Goal: Information Seeking & Learning: Find specific fact

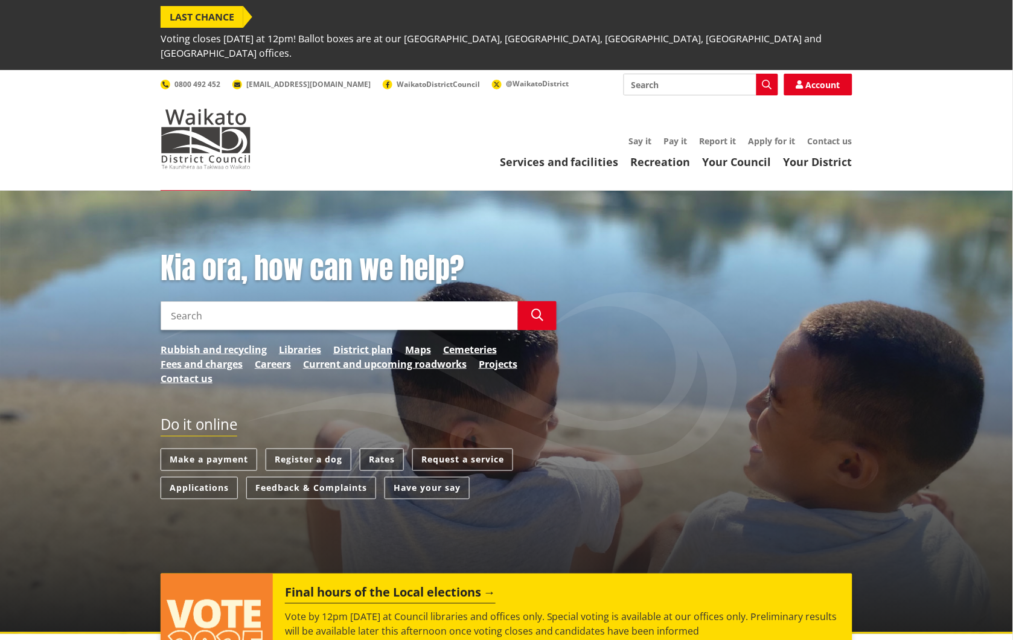
click at [389, 449] on link "Rates" at bounding box center [382, 460] width 44 height 22
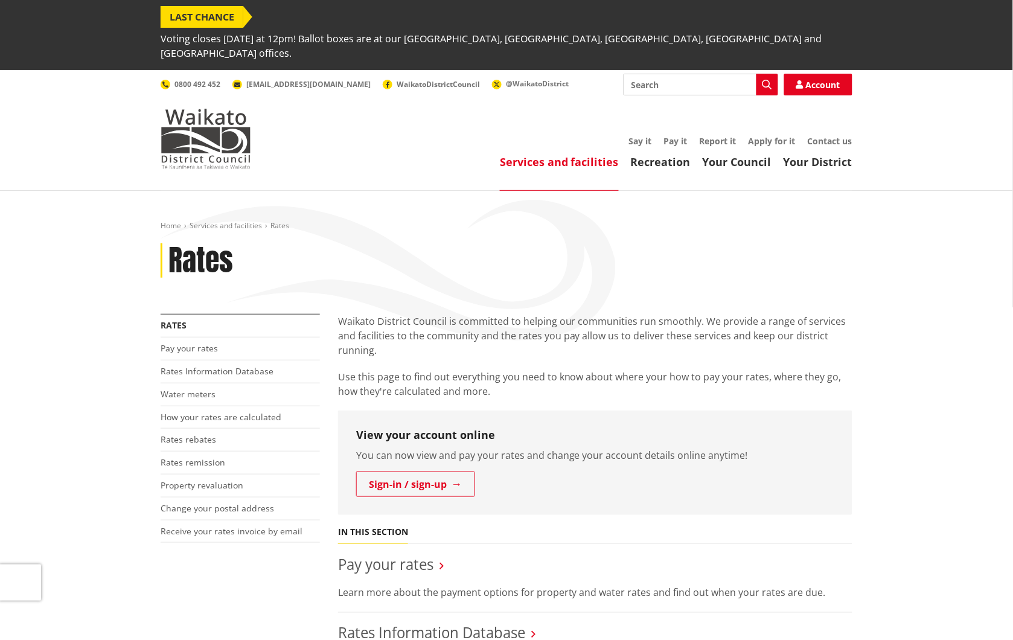
click at [245, 360] on li "Rates Information Database" at bounding box center [240, 371] width 159 height 23
click at [239, 365] on link "Rates Information Database" at bounding box center [217, 370] width 113 height 11
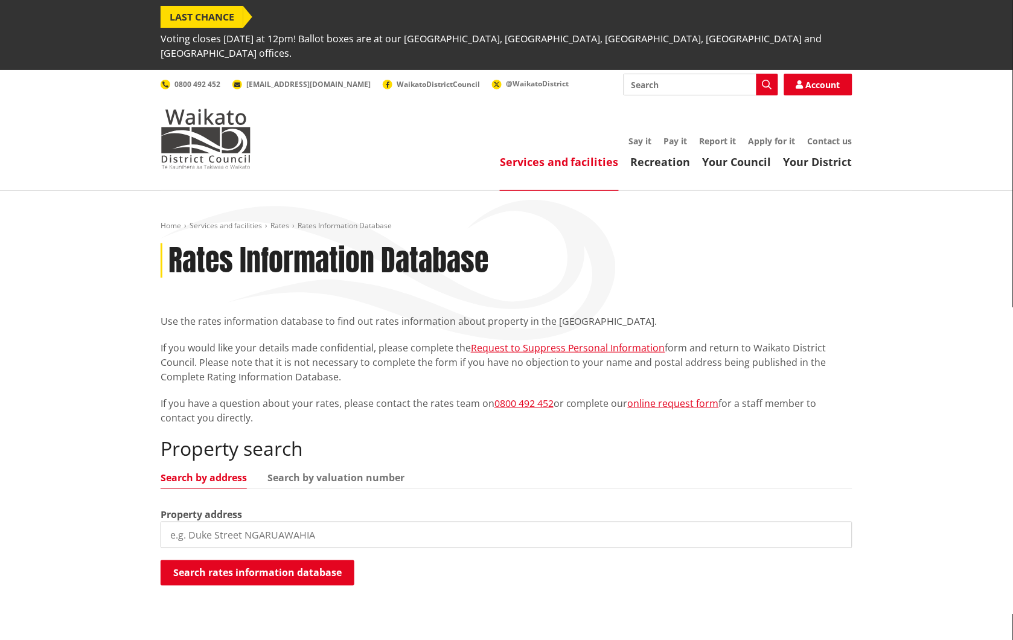
click at [261, 522] on input "search" at bounding box center [507, 535] width 692 height 27
type input "Kelm road"
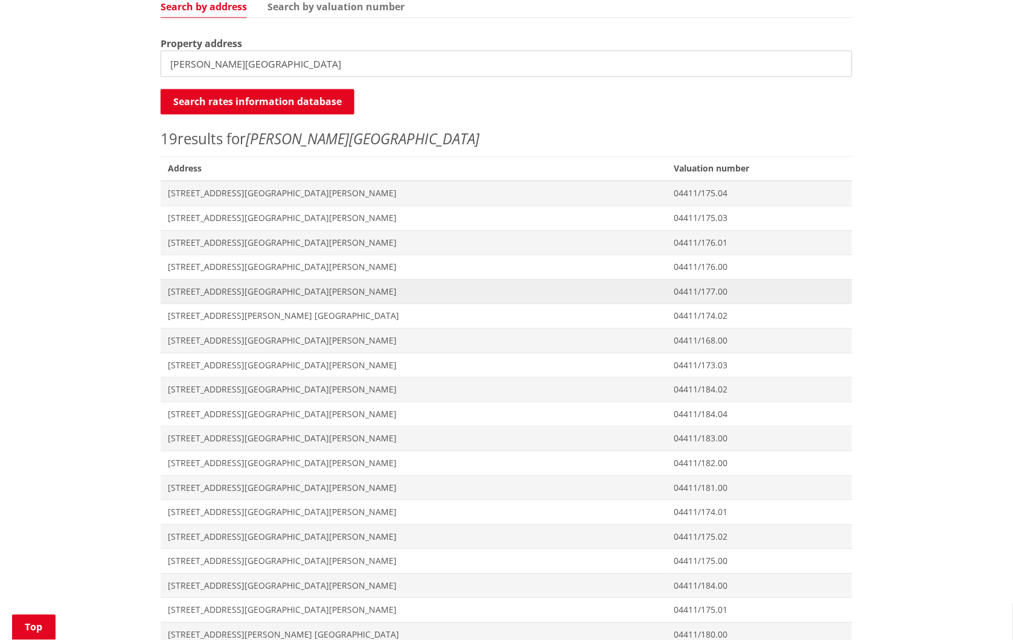
scroll to position [536, 0]
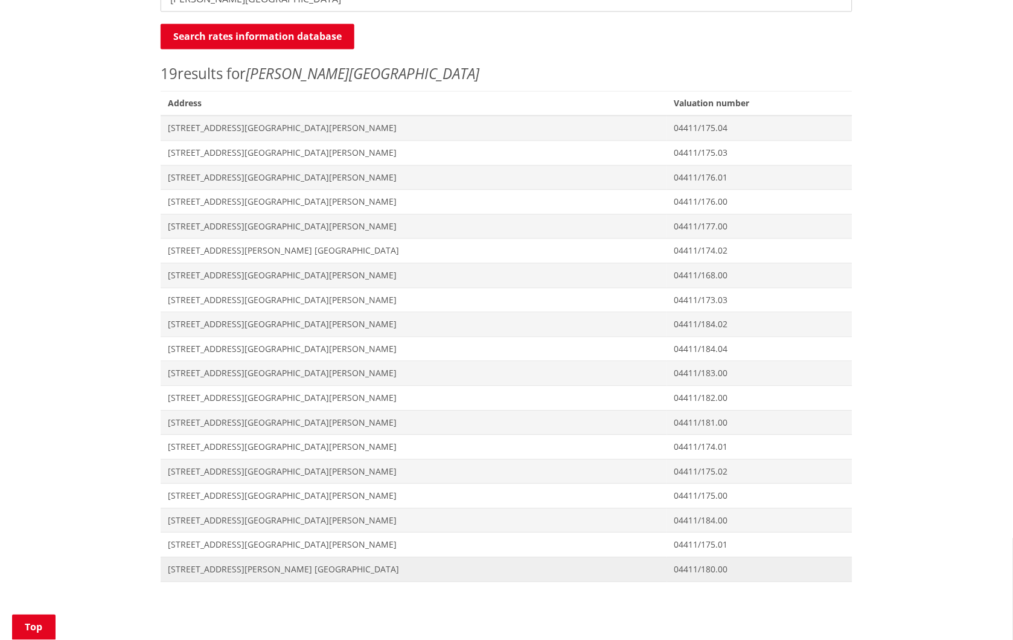
click at [285, 564] on span "[STREET_ADDRESS][PERSON_NAME] [GEOGRAPHIC_DATA]" at bounding box center [414, 570] width 492 height 12
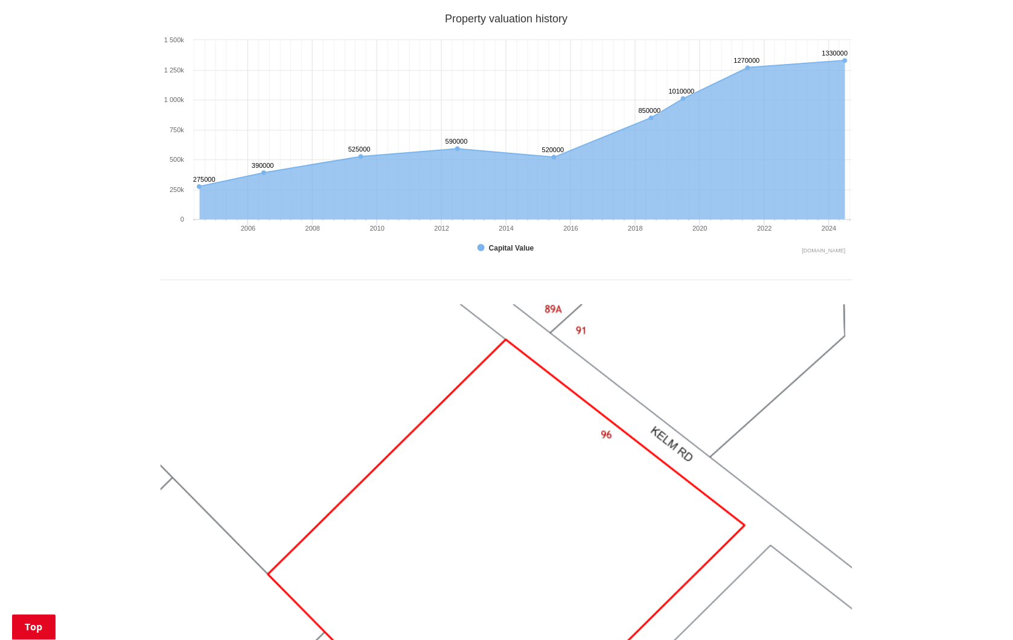
scroll to position [805, 0]
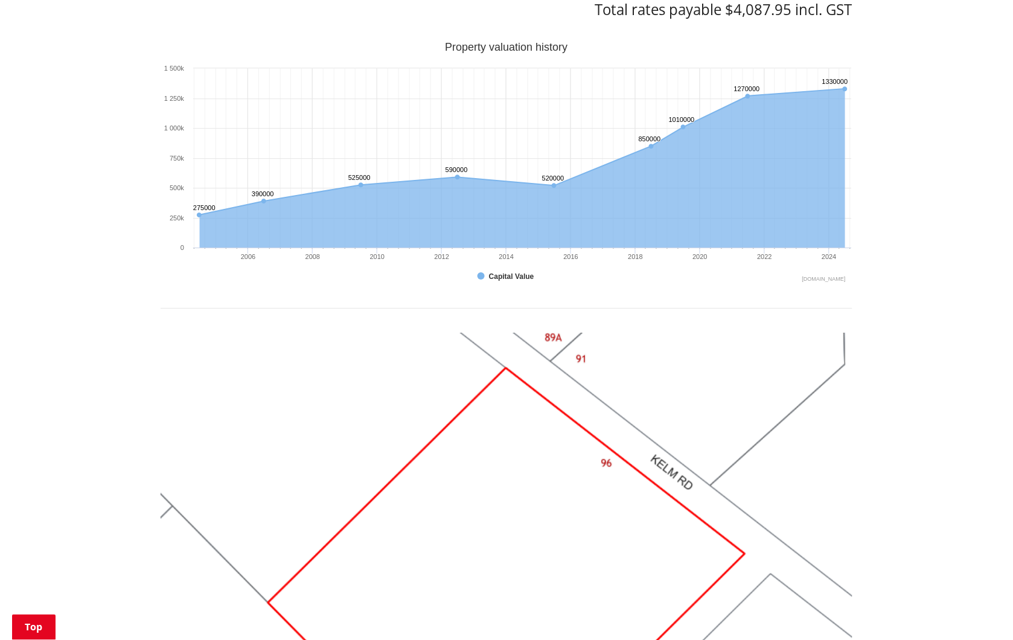
click at [232, 443] on img at bounding box center [507, 592] width 692 height 519
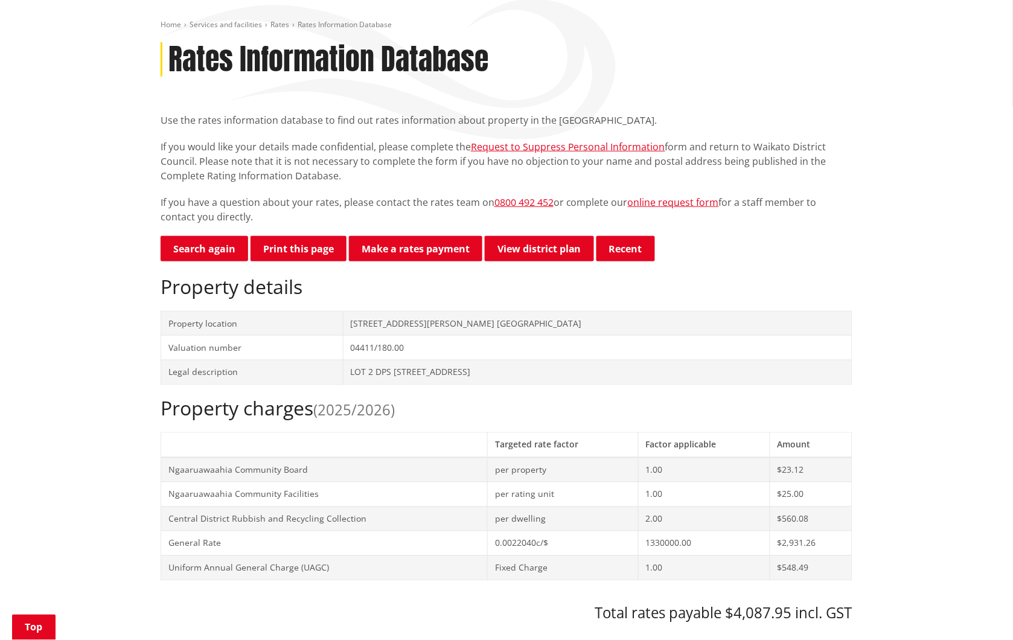
scroll to position [0, 0]
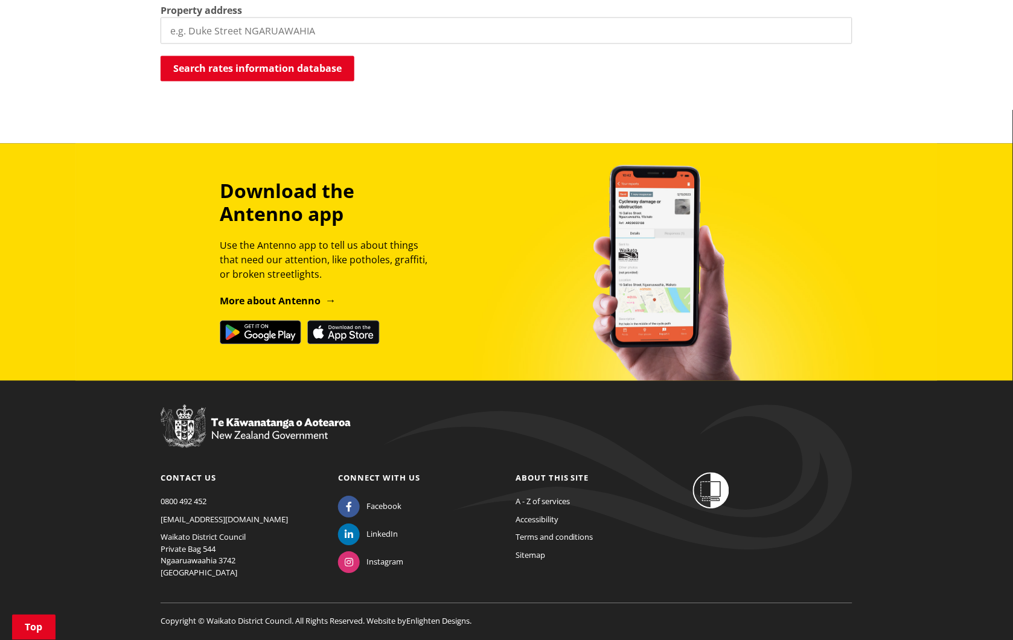
scroll to position [101, 0]
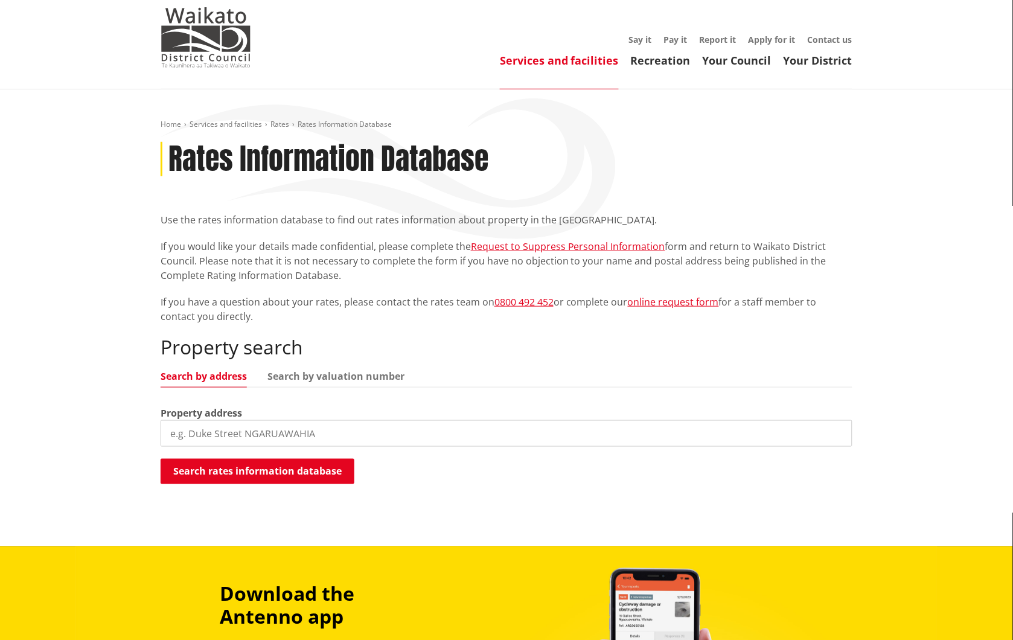
click at [236, 420] on input "search" at bounding box center [507, 433] width 692 height 27
type input "l"
type input "kelm road"
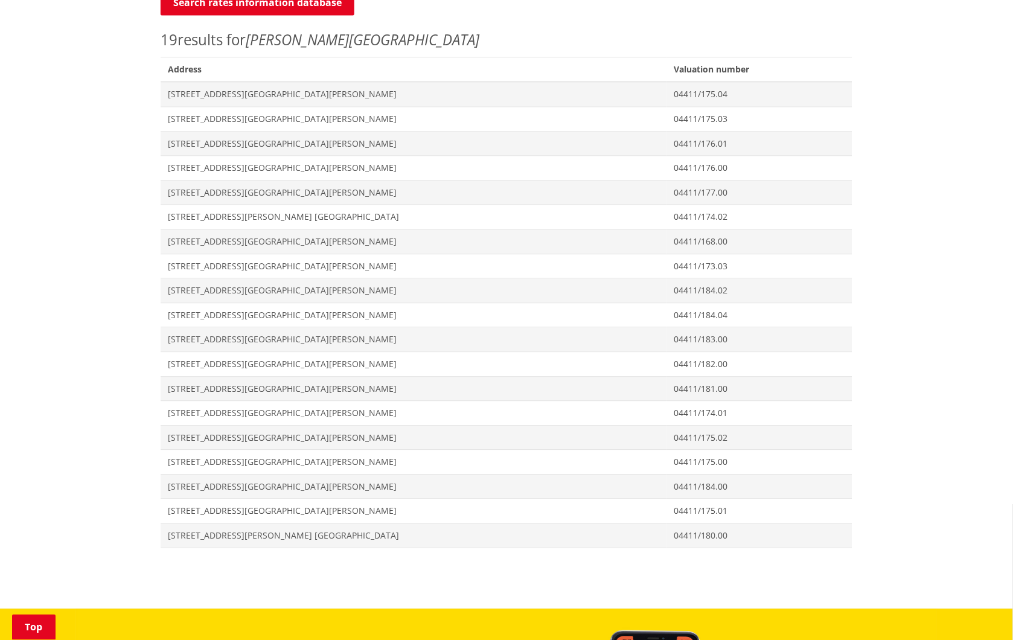
scroll to position [571, 0]
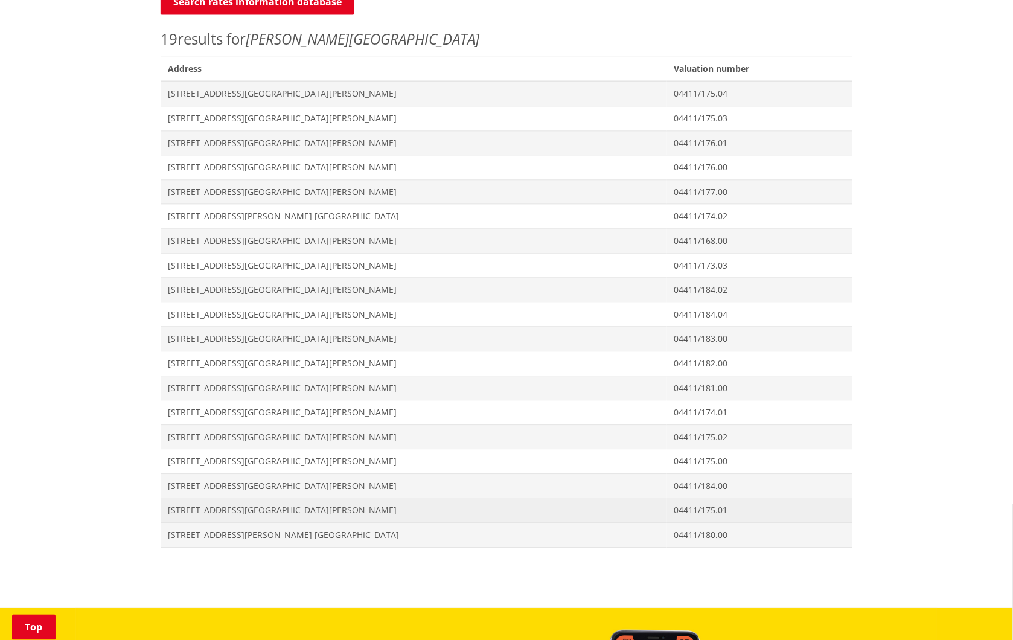
click at [216, 504] on span "91 Kelm Road NGARUAWAHIA" at bounding box center [414, 510] width 492 height 12
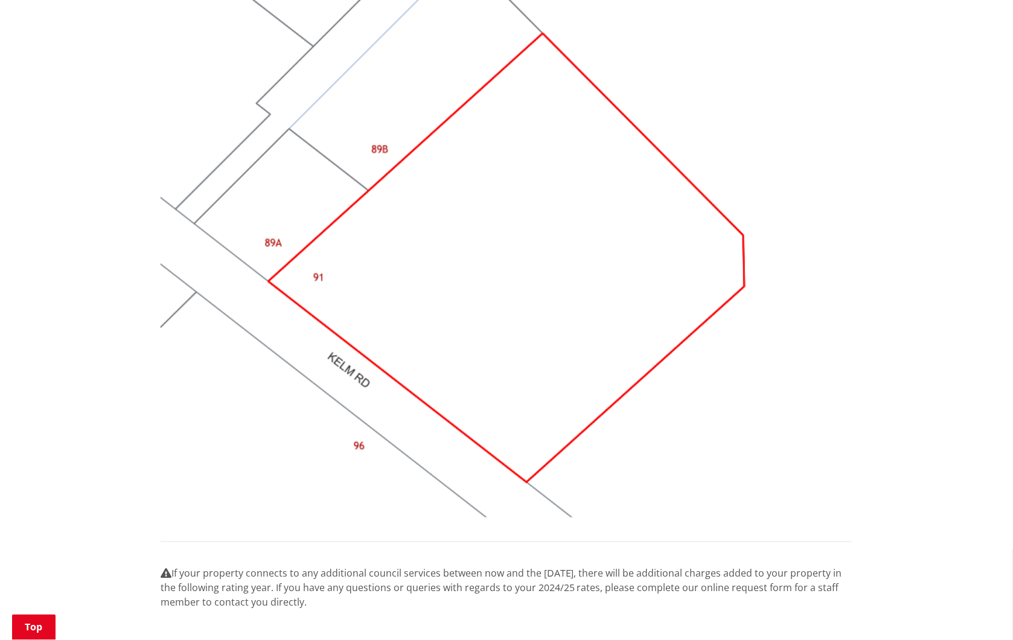
scroll to position [1140, 0]
click at [167, 267] on img at bounding box center [507, 257] width 692 height 519
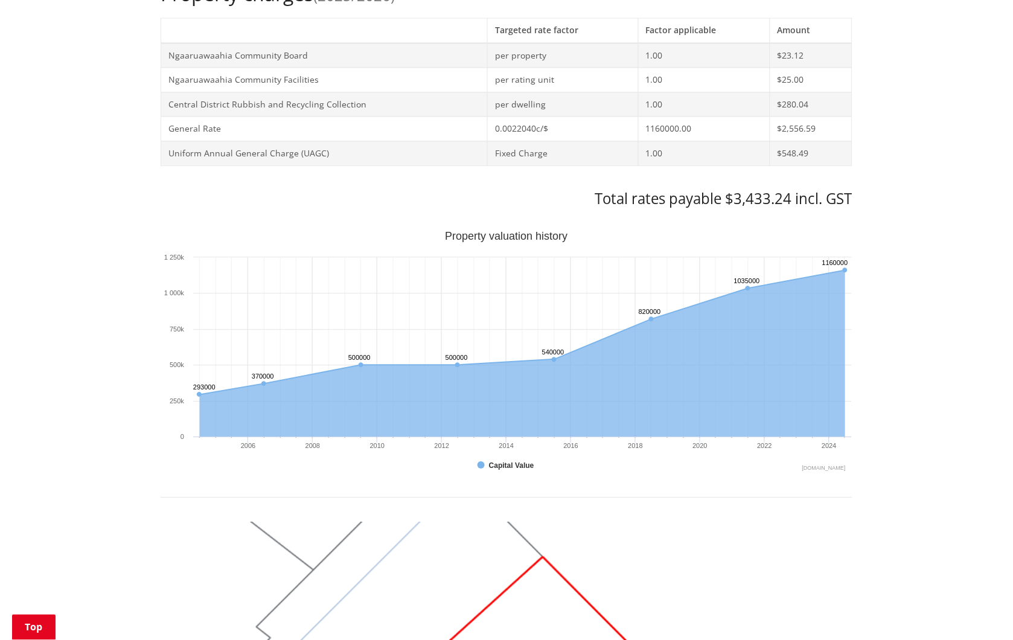
scroll to position [604, 0]
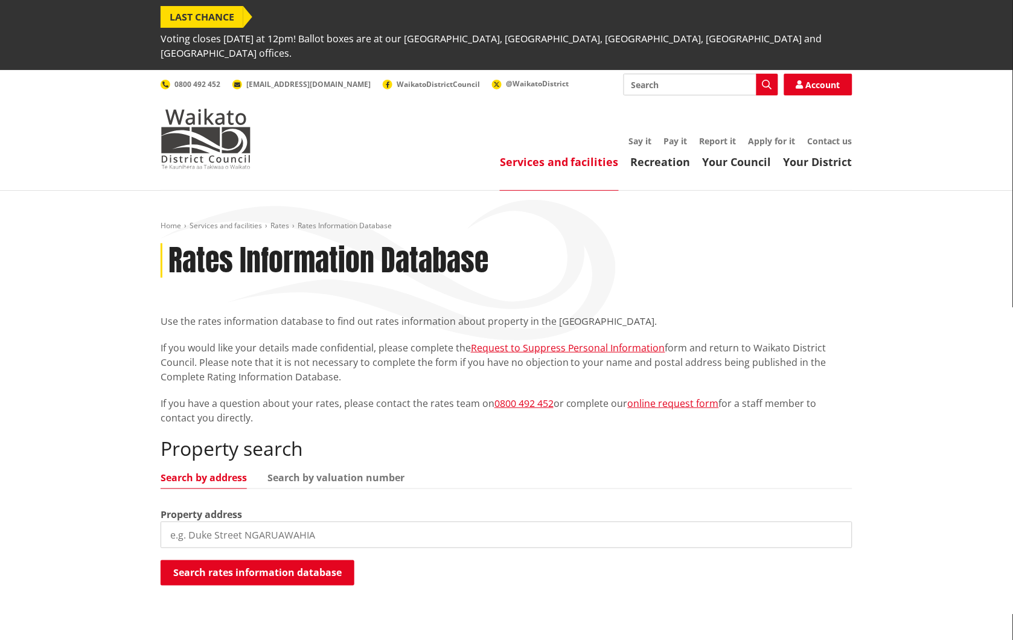
scroll to position [504, 0]
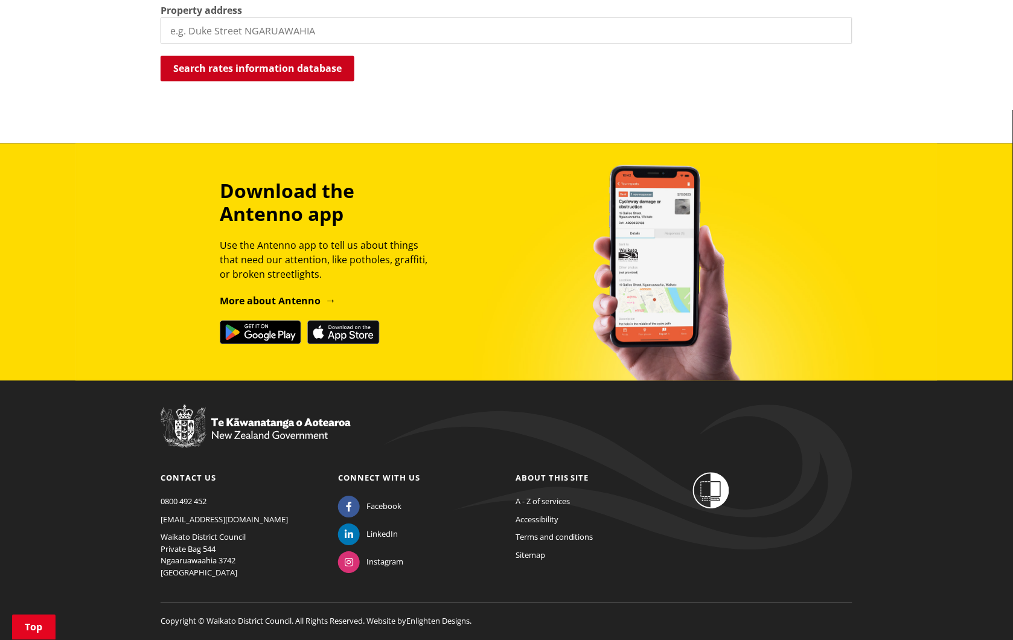
click at [284, 56] on button "Search rates information database" at bounding box center [258, 68] width 194 height 25
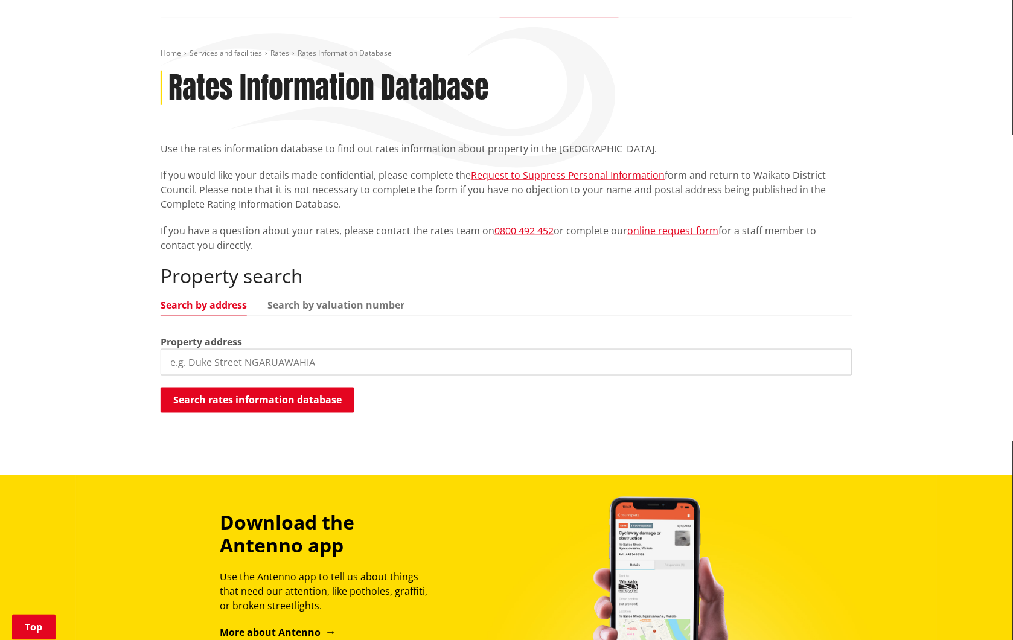
scroll to position [169, 0]
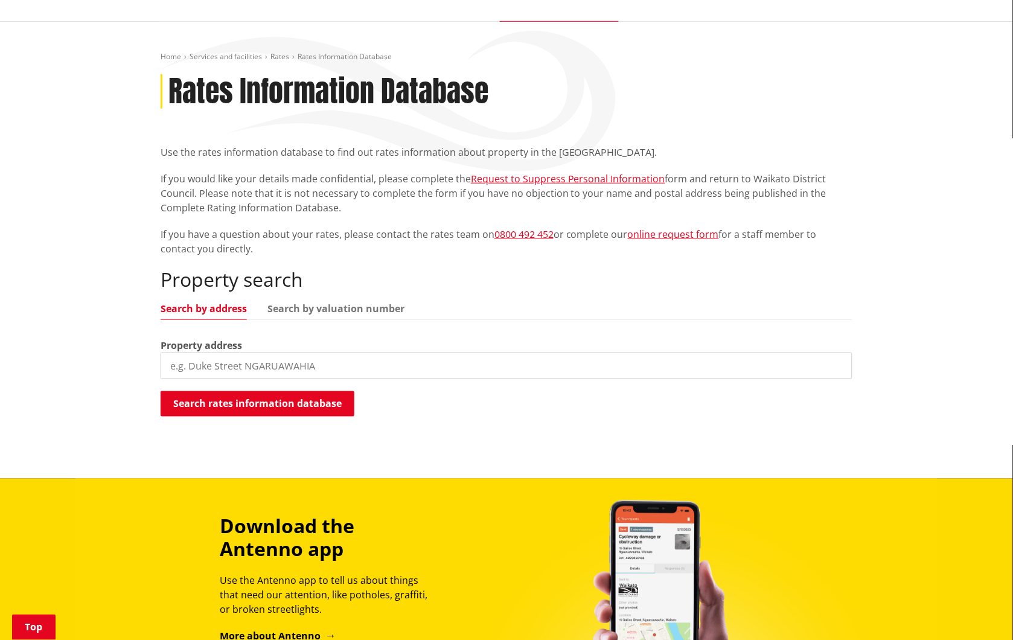
click at [245, 353] on input "search" at bounding box center [507, 366] width 692 height 27
type input "kelm road"
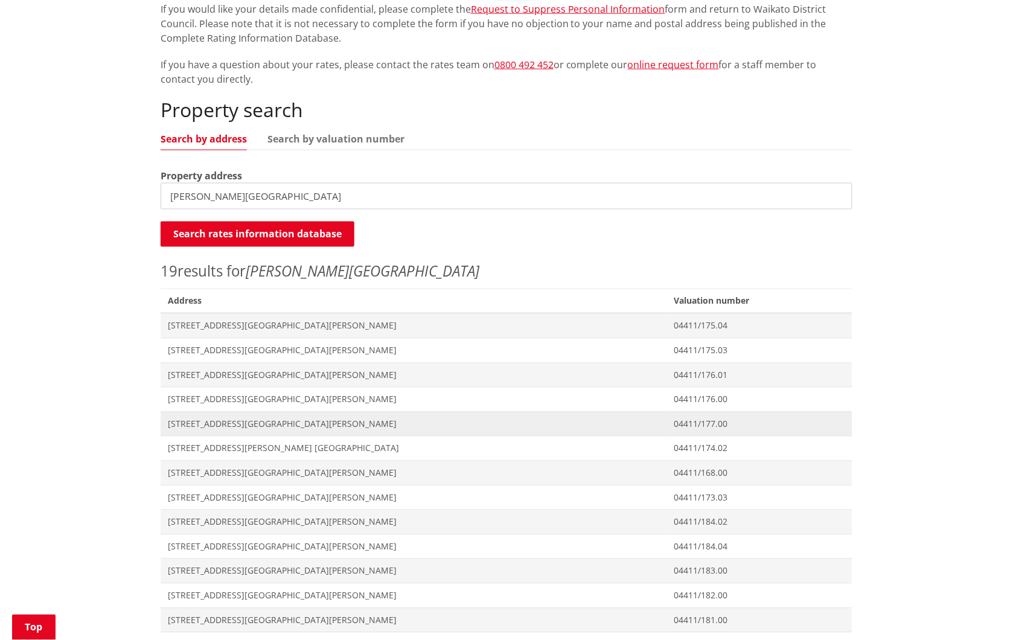
scroll to position [370, 0]
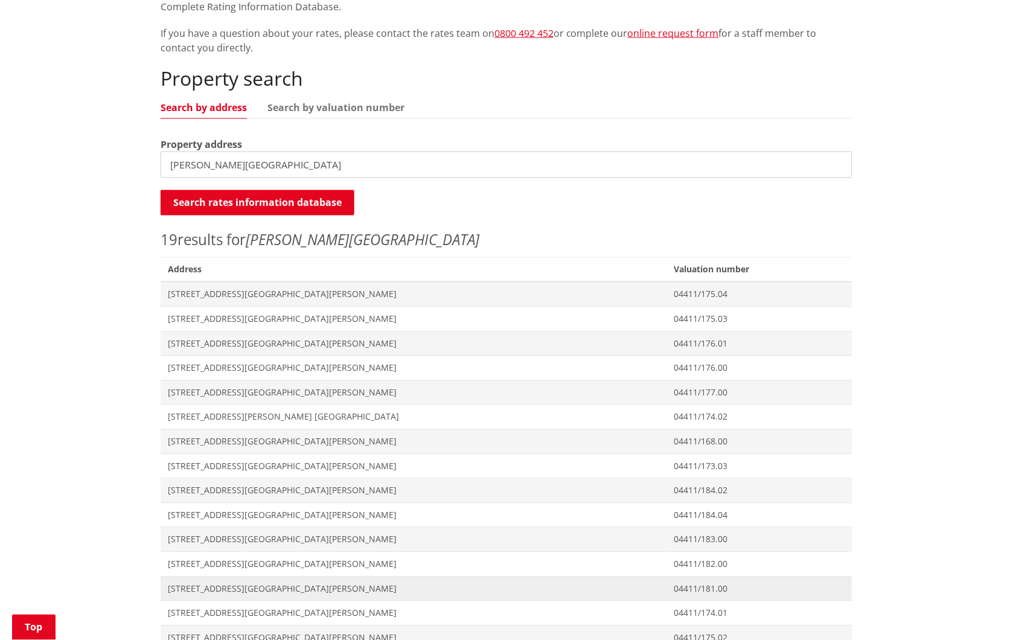
click at [274, 583] on span "[STREET_ADDRESS][GEOGRAPHIC_DATA][PERSON_NAME]" at bounding box center [414, 589] width 492 height 12
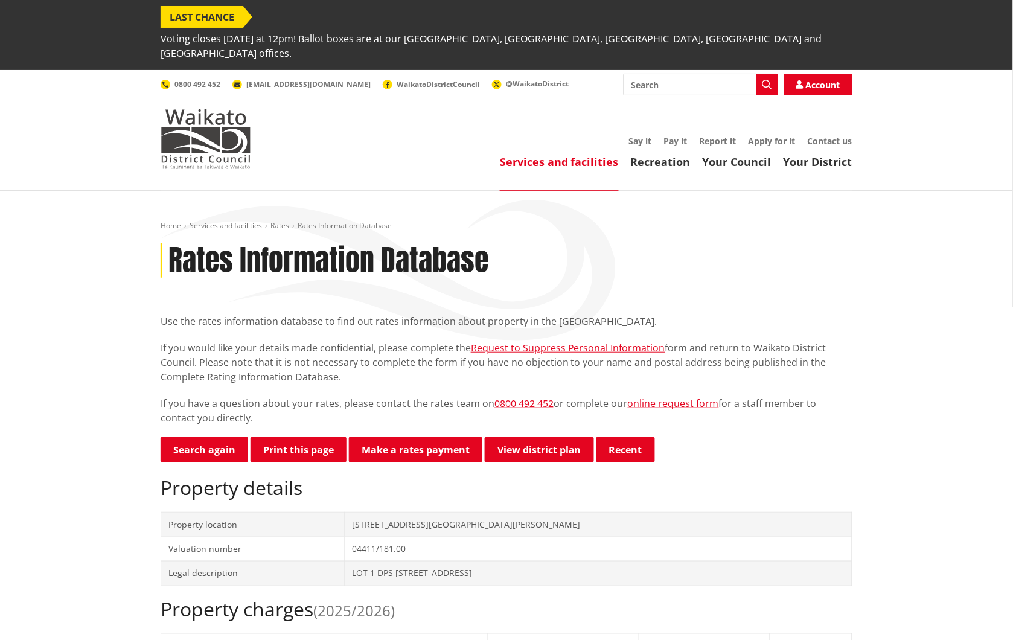
drag, startPoint x: 0, startPoint y: 0, endPoint x: 274, endPoint y: 547, distance: 611.7
click at [278, 220] on link "Rates" at bounding box center [280, 225] width 19 height 10
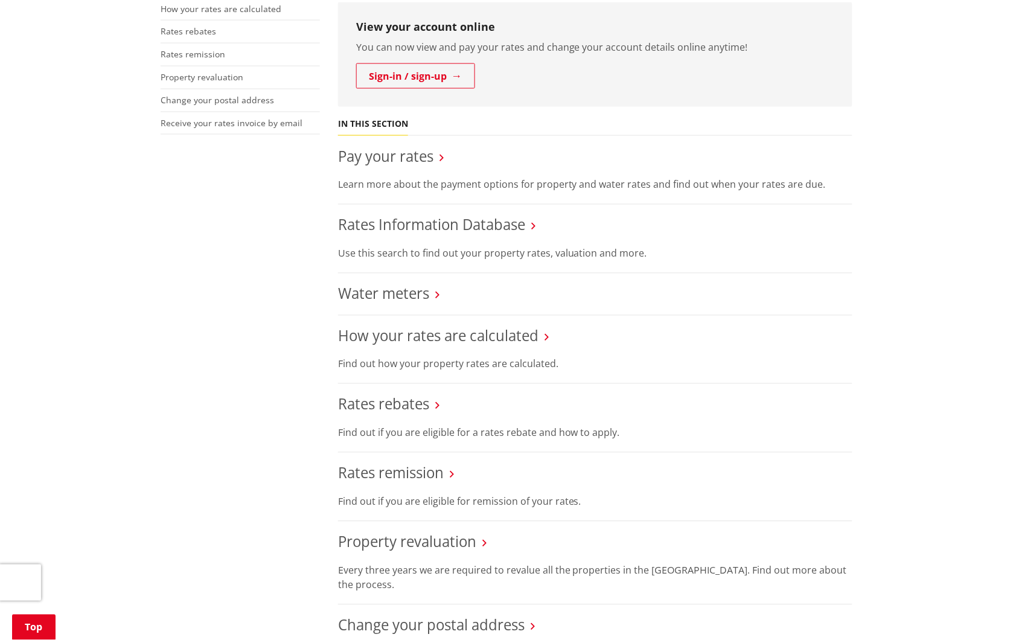
scroll to position [402, 0]
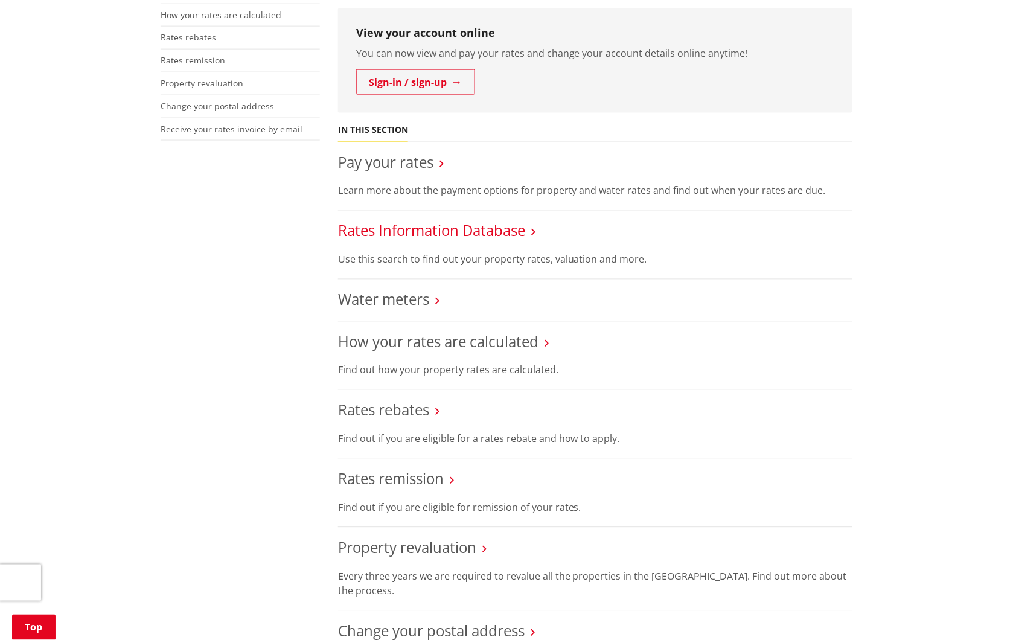
click at [511, 221] on link "Rates Information Database" at bounding box center [431, 231] width 187 height 20
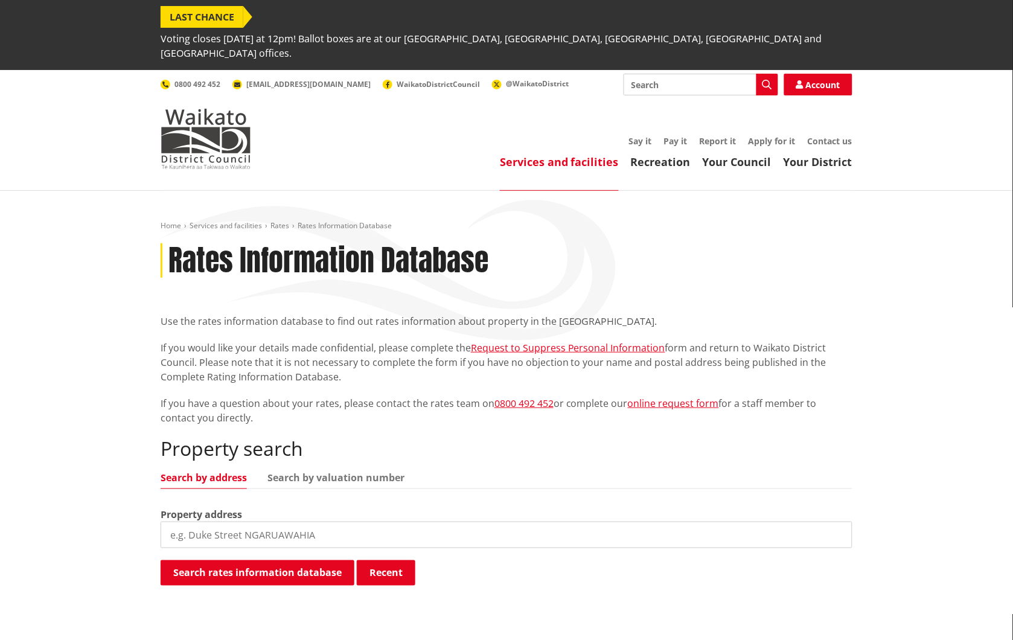
click at [311, 522] on input "search" at bounding box center [507, 535] width 692 height 27
click at [308, 522] on input "search" at bounding box center [507, 535] width 692 height 27
type input "kelm road"
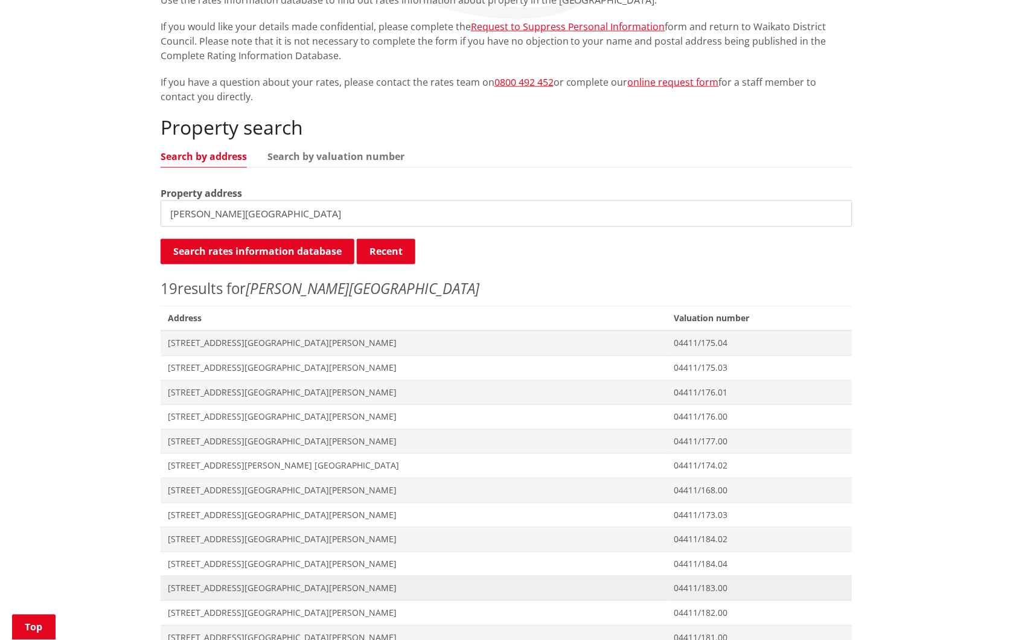
scroll to position [335, 0]
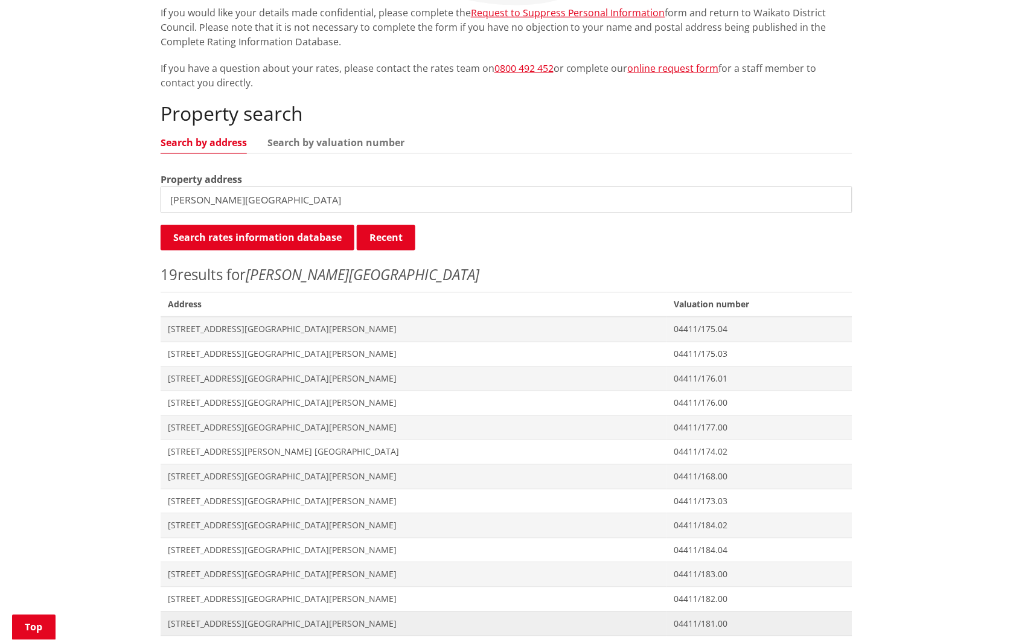
click at [219, 618] on span "74 Kelm Road NGARUAWAHIA" at bounding box center [414, 624] width 492 height 12
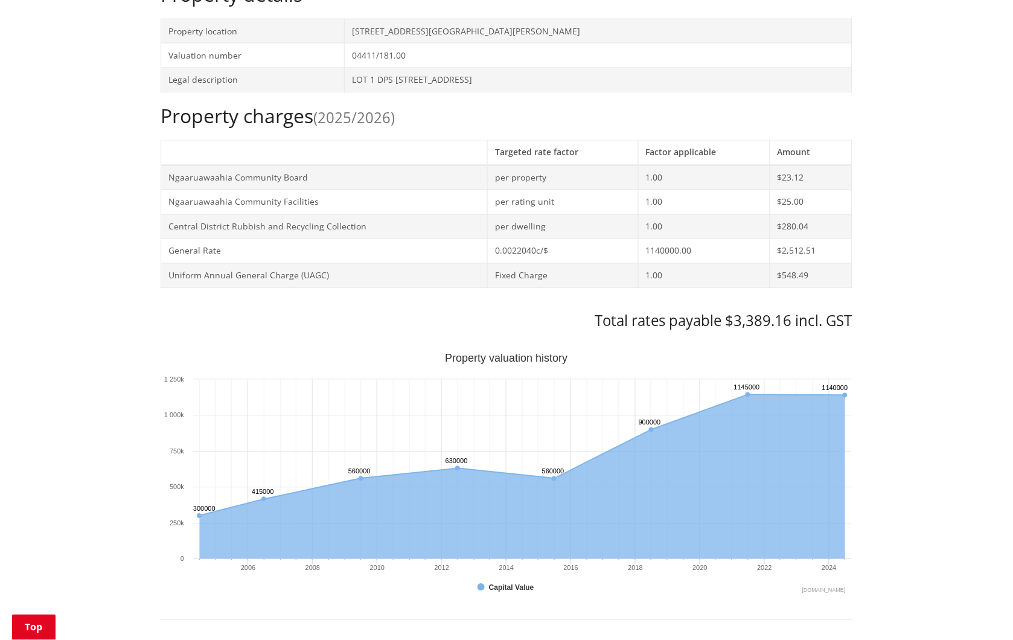
scroll to position [453, 0]
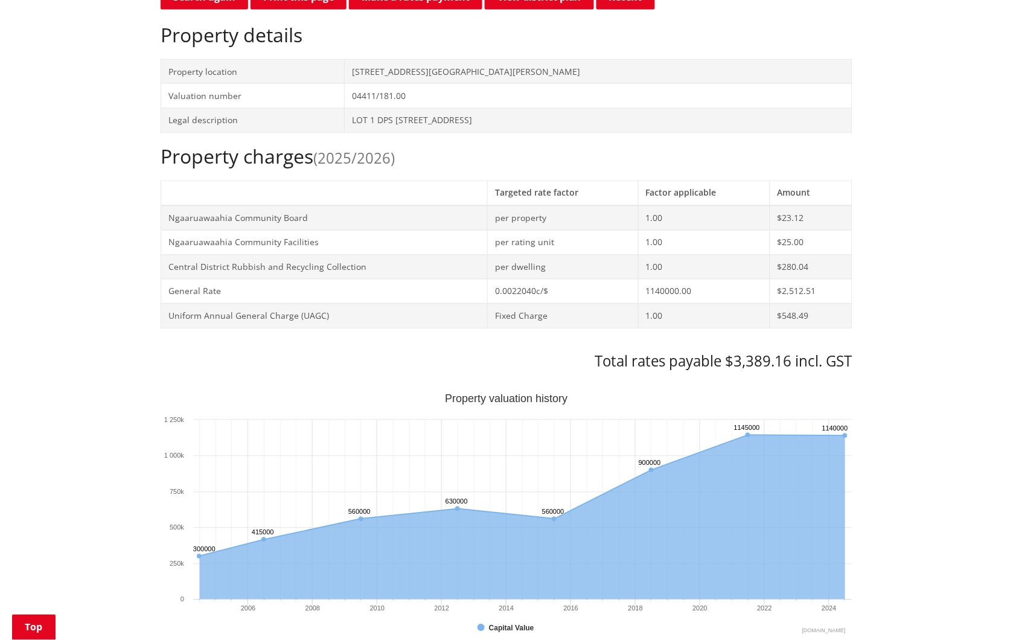
click at [1002, 147] on div "Home Services and facilities Rates Rates Information Database Rates Information…" at bounding box center [506, 547] width 1013 height 1619
